Goal: Task Accomplishment & Management: Manage account settings

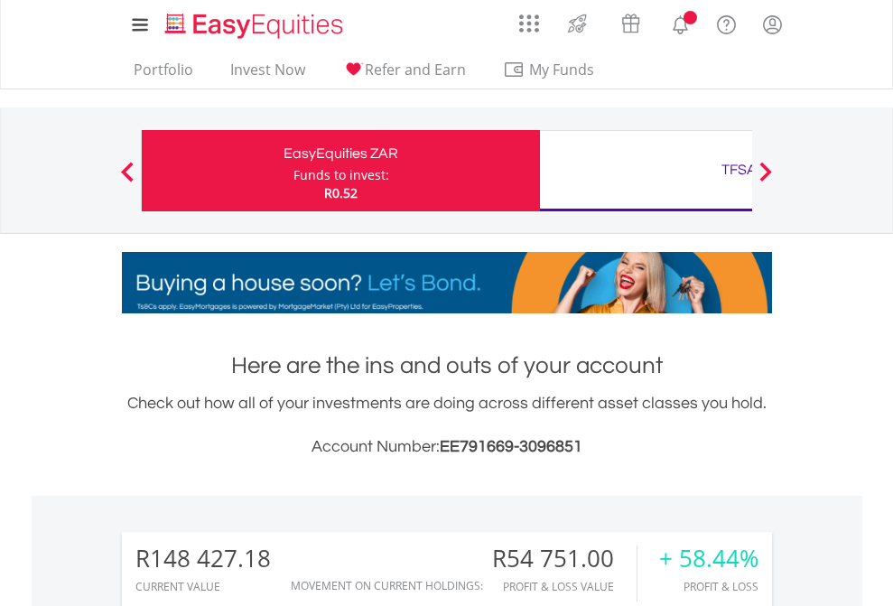
scroll to position [173, 283]
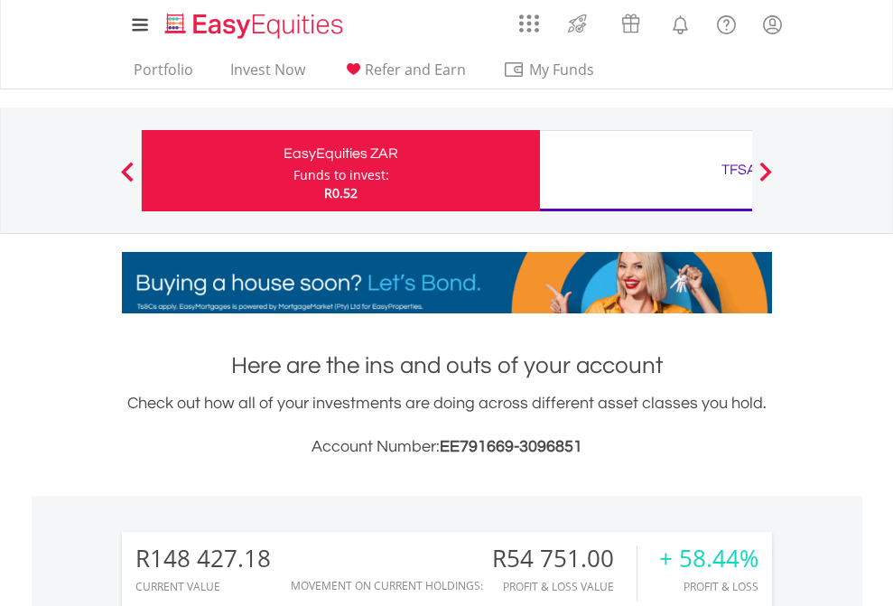
click at [293, 171] on div "Funds to invest:" at bounding box center [341, 175] width 96 height 18
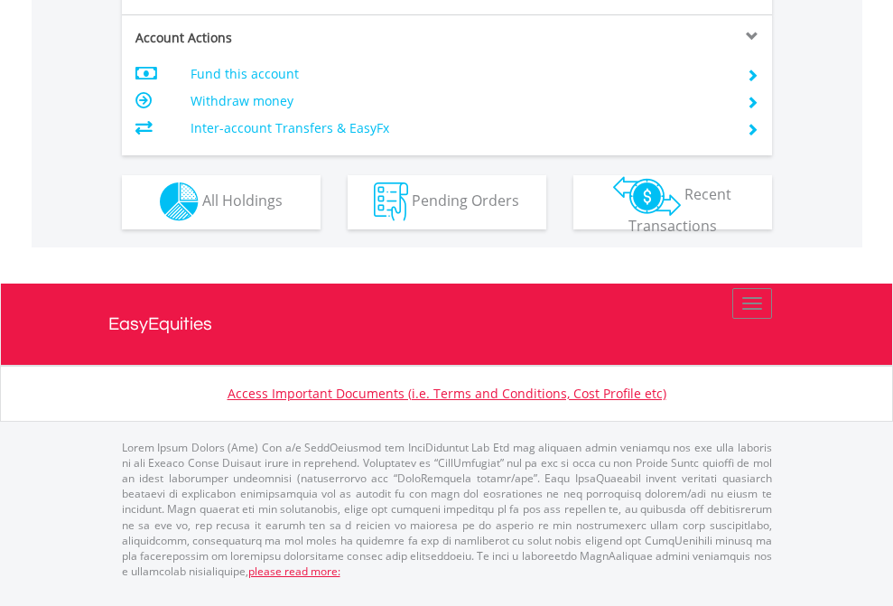
scroll to position [1688, 0]
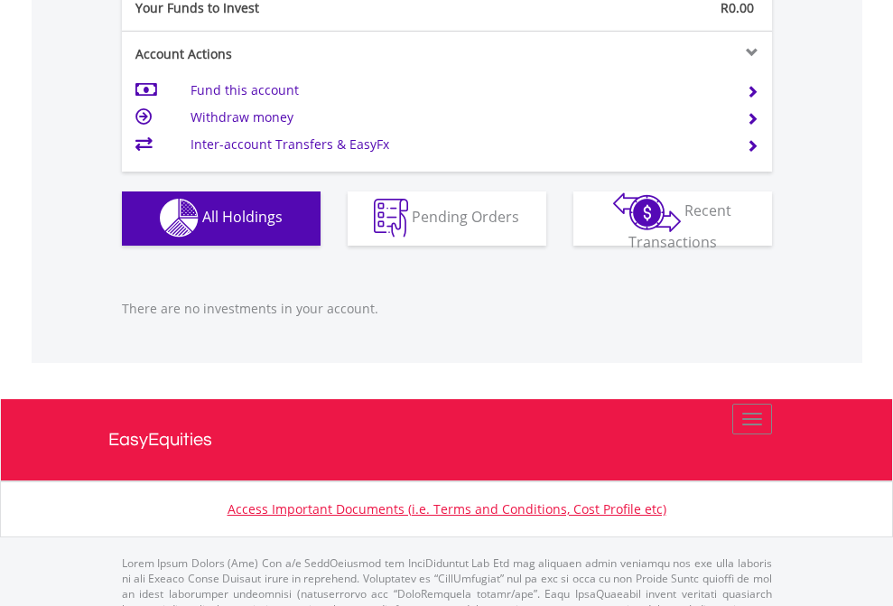
scroll to position [1787, 0]
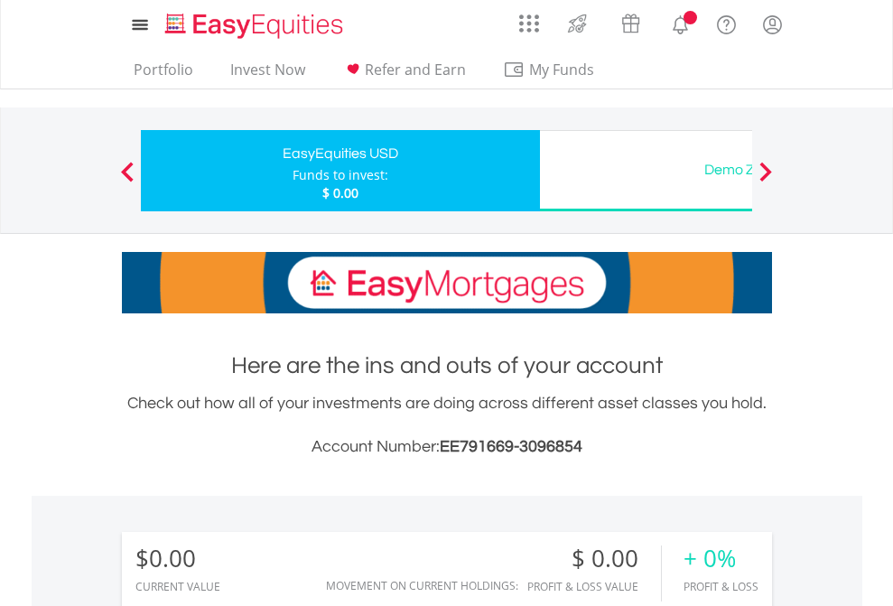
scroll to position [173, 283]
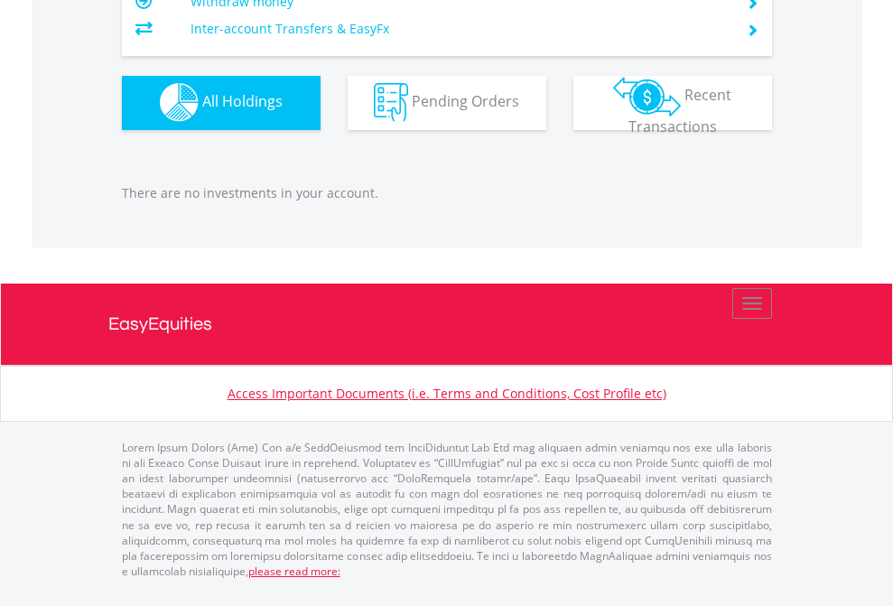
scroll to position [1787, 0]
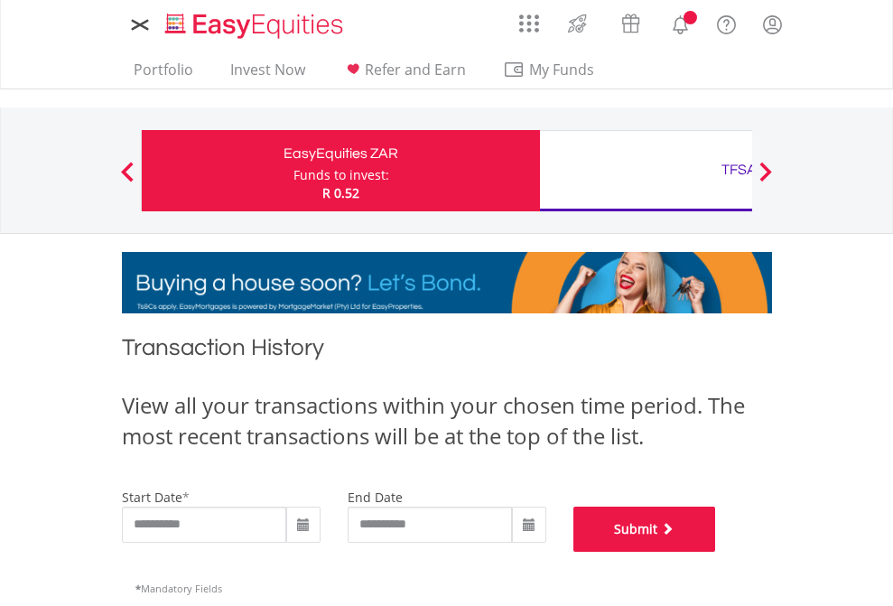
click at [716, 551] on button "Submit" at bounding box center [644, 528] width 143 height 45
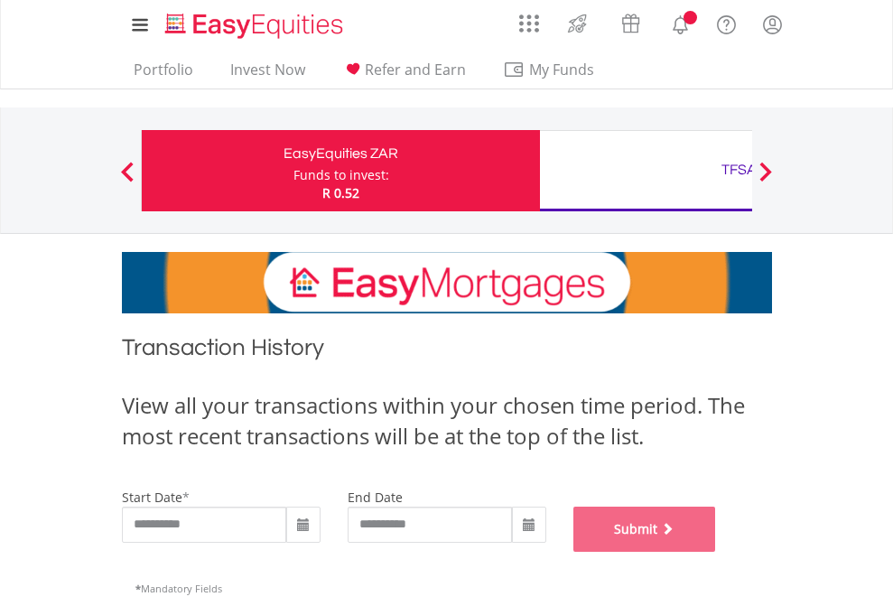
scroll to position [732, 0]
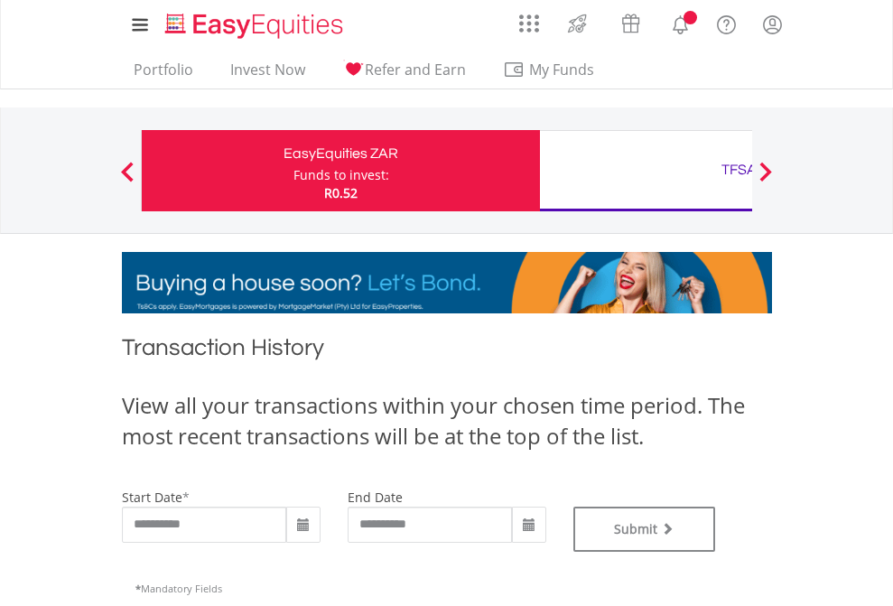
click at [645, 171] on div "TFSA" at bounding box center [738, 169] width 376 height 25
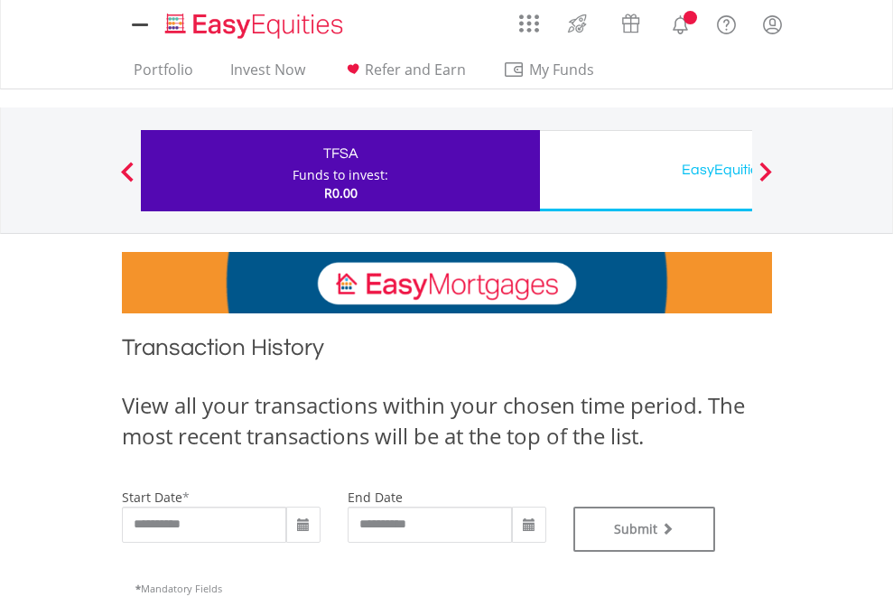
type input "**********"
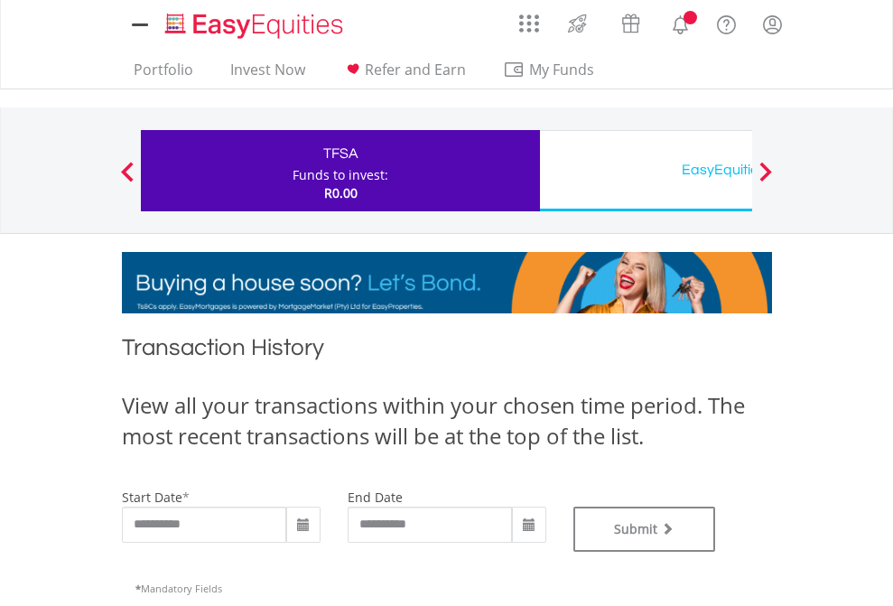
type input "**********"
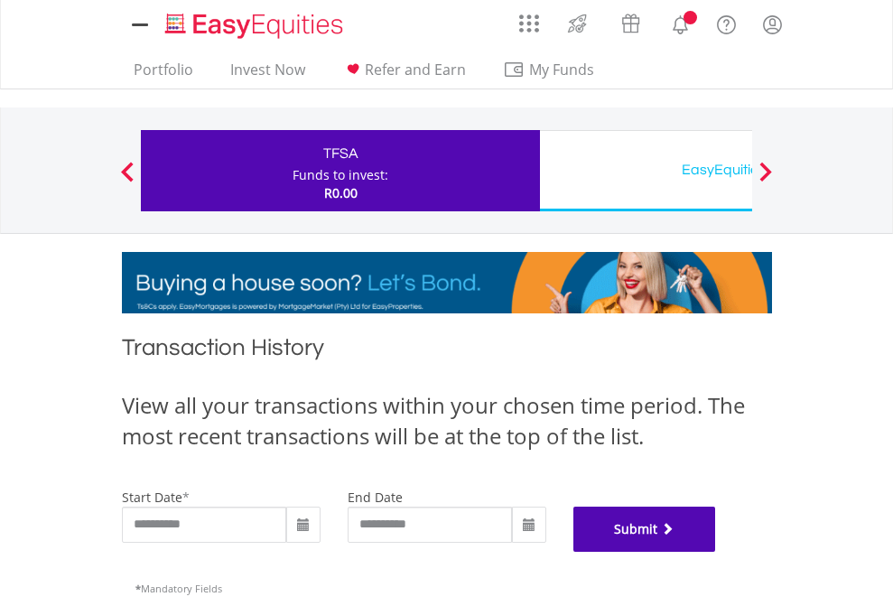
click at [716, 551] on button "Submit" at bounding box center [644, 528] width 143 height 45
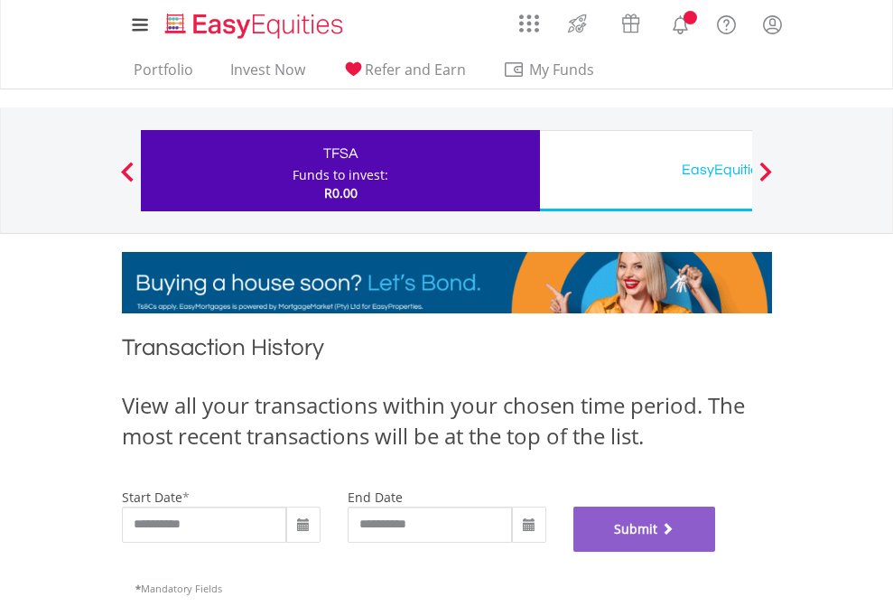
scroll to position [732, 0]
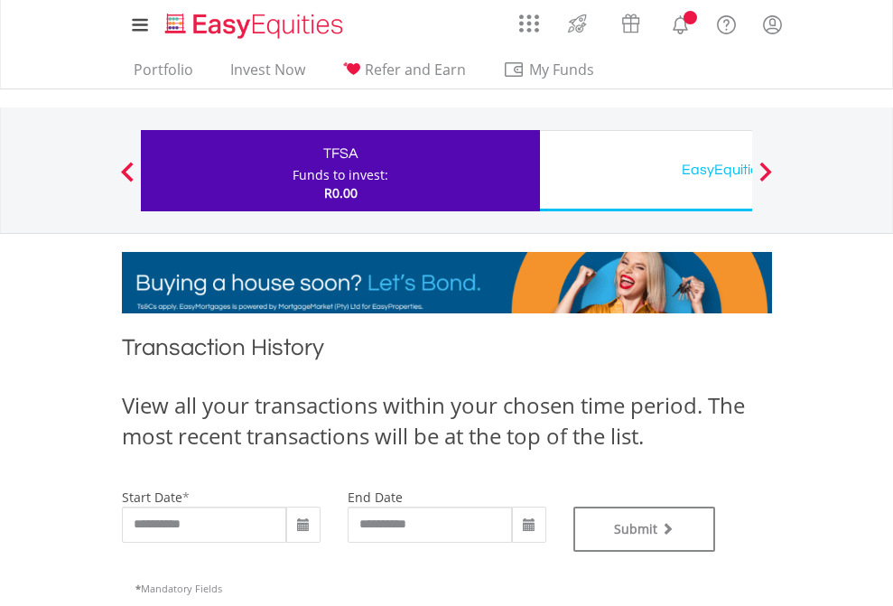
click at [645, 171] on div "EasyEquities USD" at bounding box center [738, 169] width 376 height 25
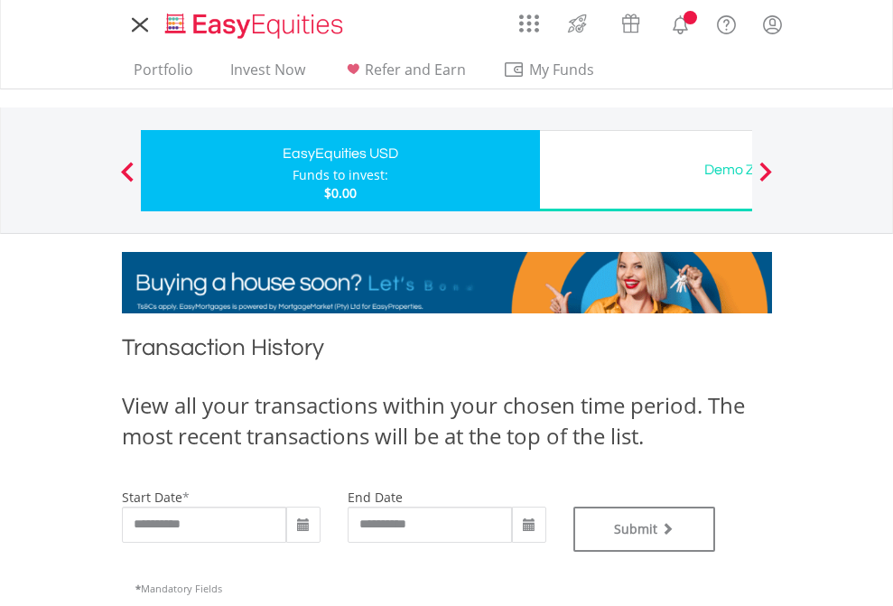
type input "**********"
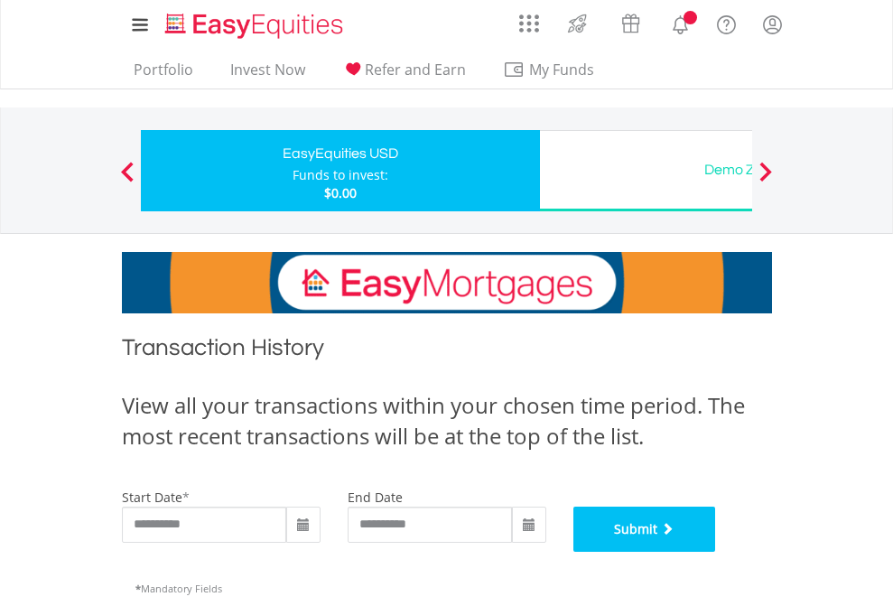
click at [716, 551] on button "Submit" at bounding box center [644, 528] width 143 height 45
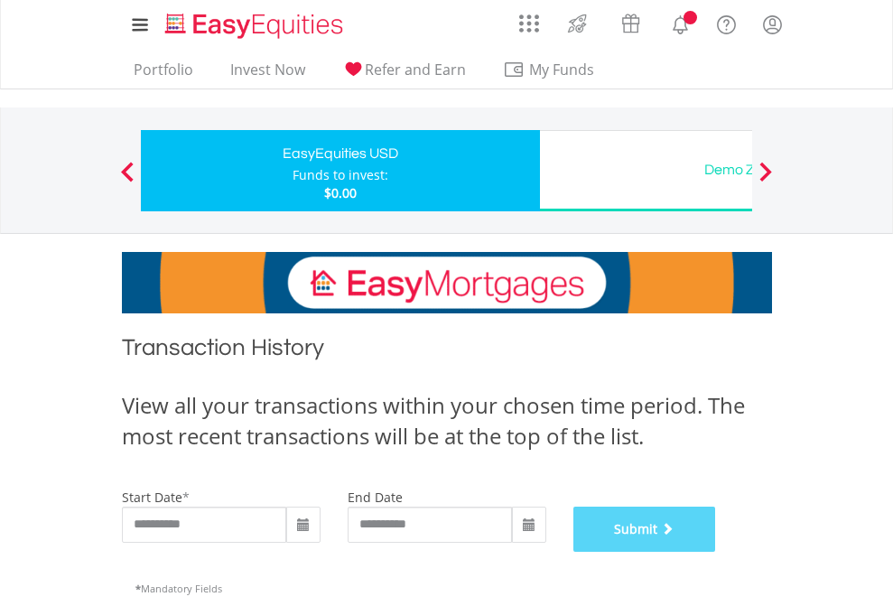
scroll to position [732, 0]
